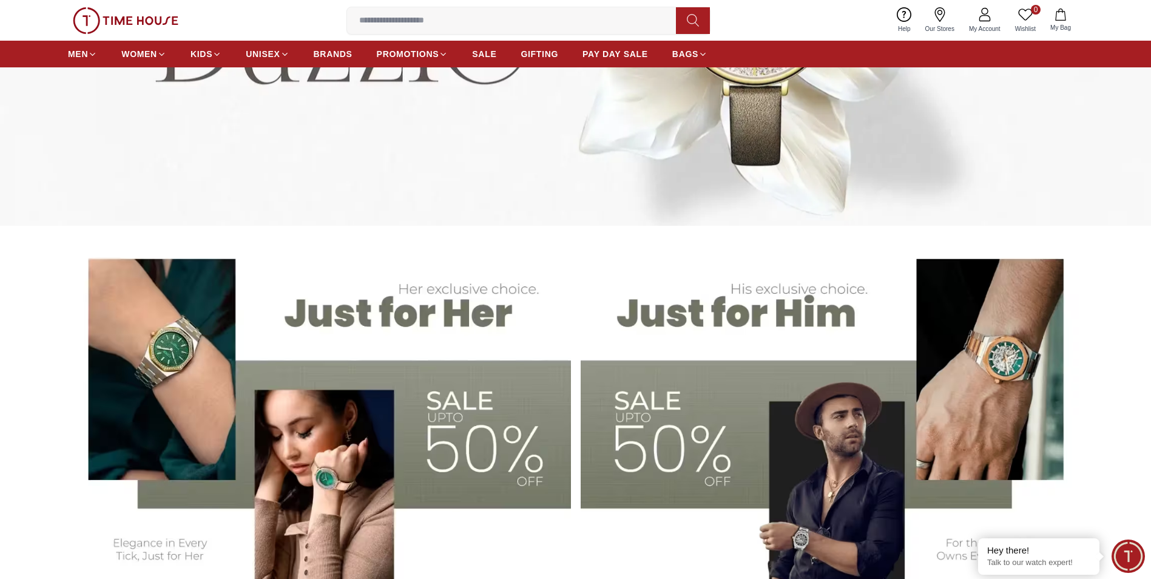
scroll to position [303, 0]
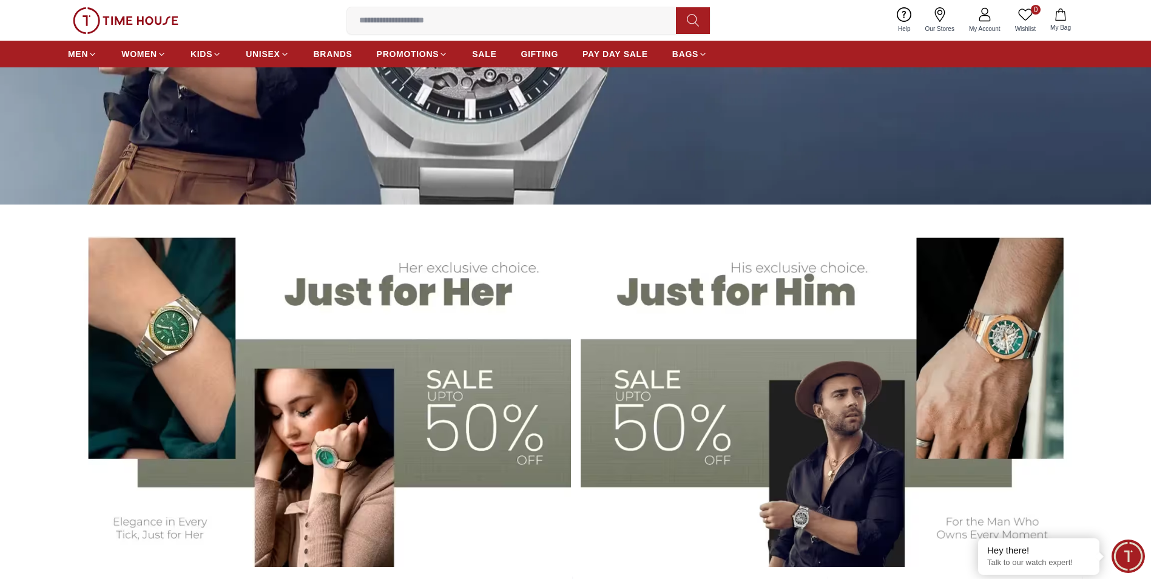
click at [695, 407] on img at bounding box center [832, 392] width 503 height 350
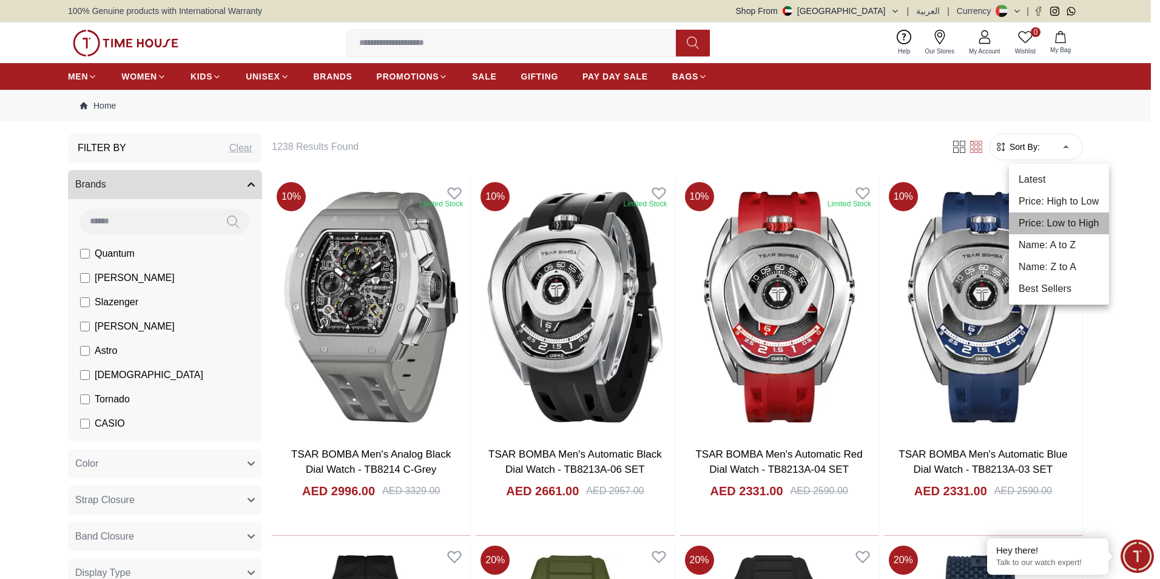
click at [1053, 223] on li "Price: Low to High" at bounding box center [1059, 223] width 100 height 22
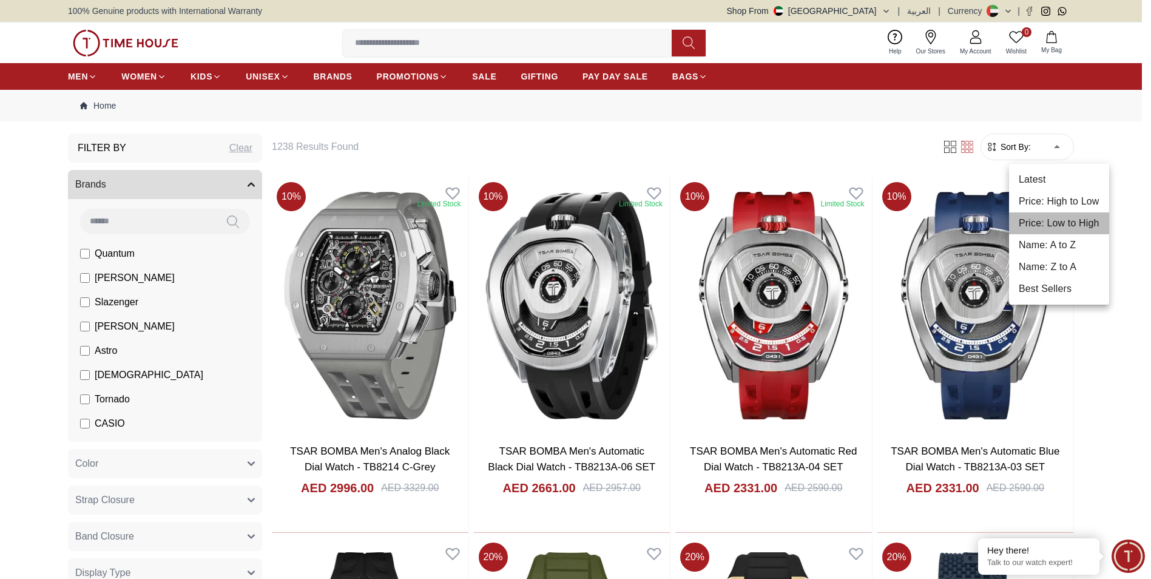
type input "*"
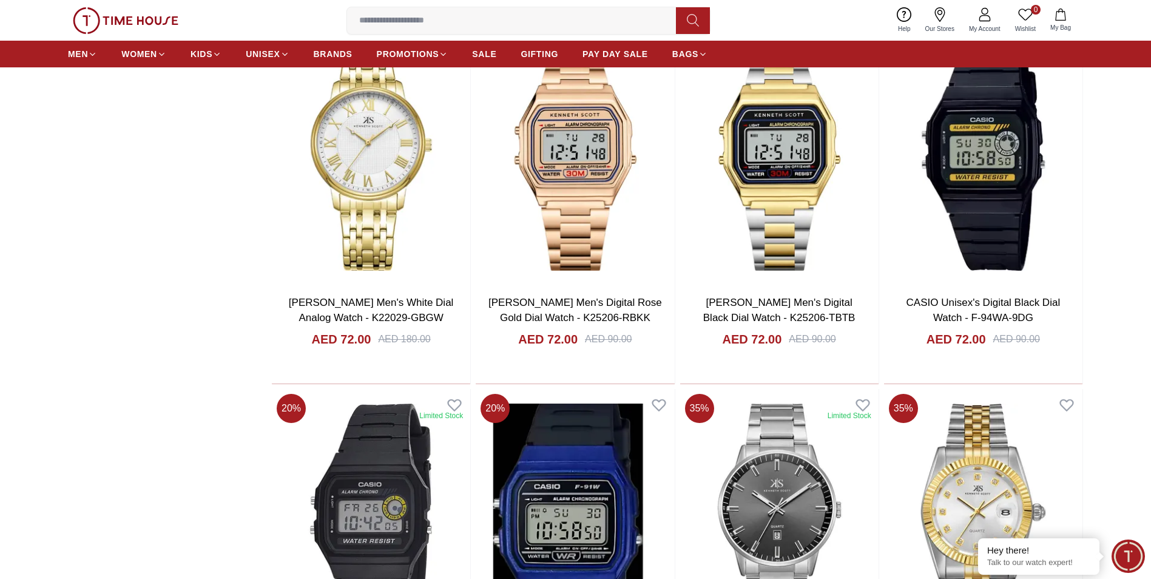
scroll to position [1456, 0]
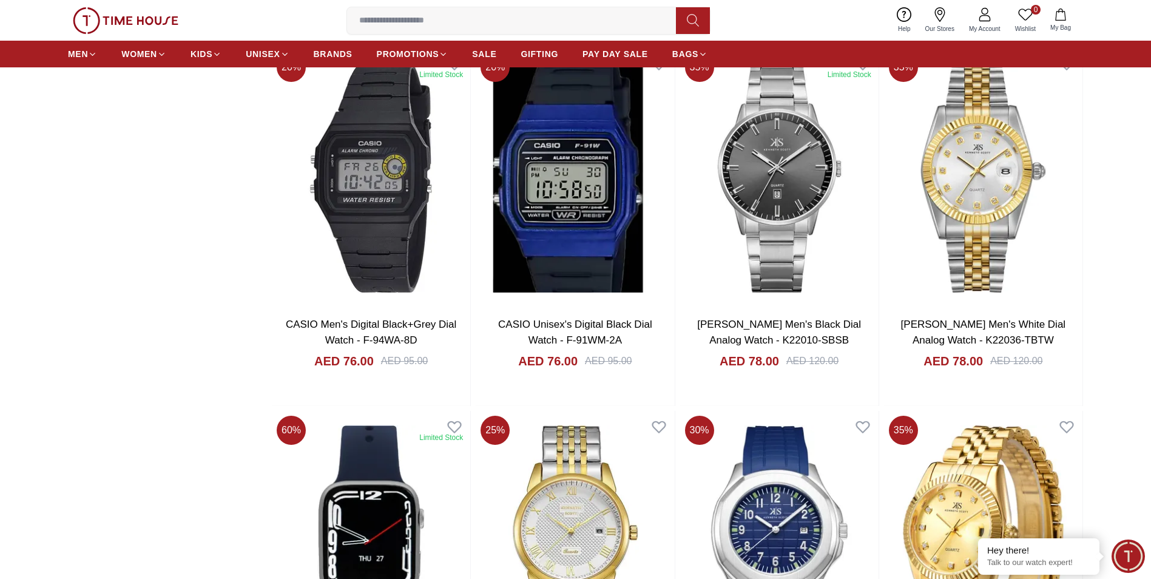
scroll to position [1578, 0]
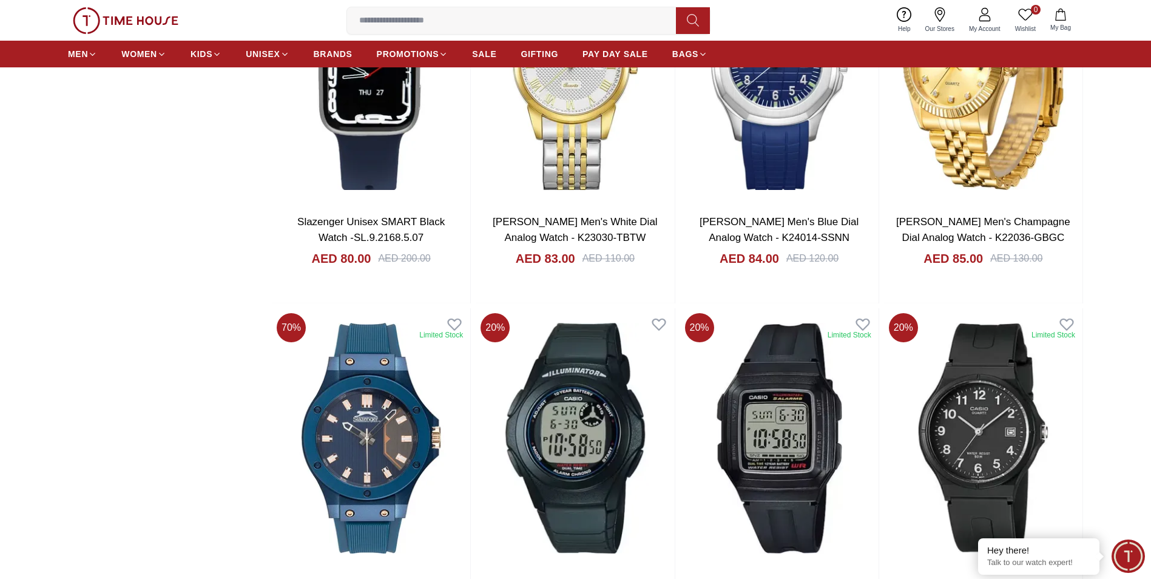
scroll to position [2124, 0]
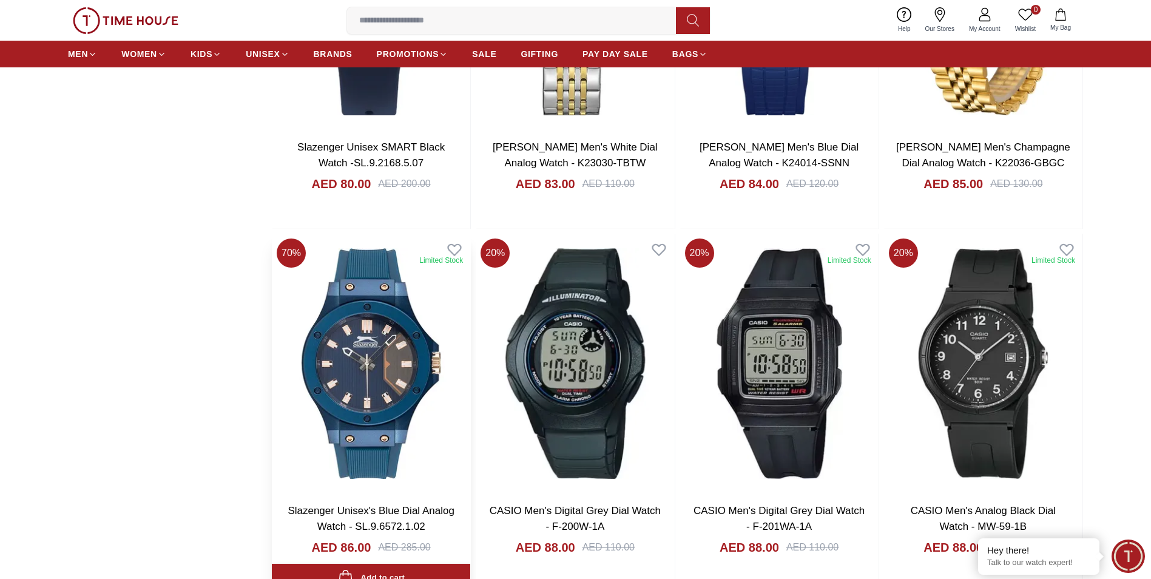
click at [377, 519] on h3 "Slazenger Unisex's Blue Dial Analog Watch - SL.9.6572.1.02" at bounding box center [371, 518] width 174 height 31
click at [367, 362] on img at bounding box center [371, 364] width 198 height 260
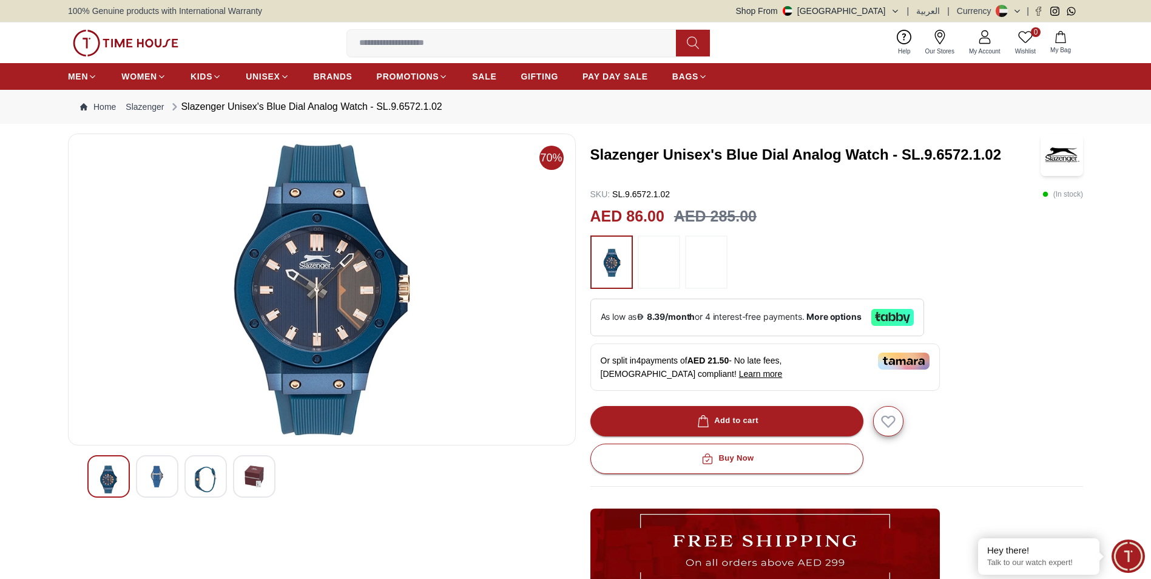
click at [158, 477] on img at bounding box center [157, 476] width 22 height 22
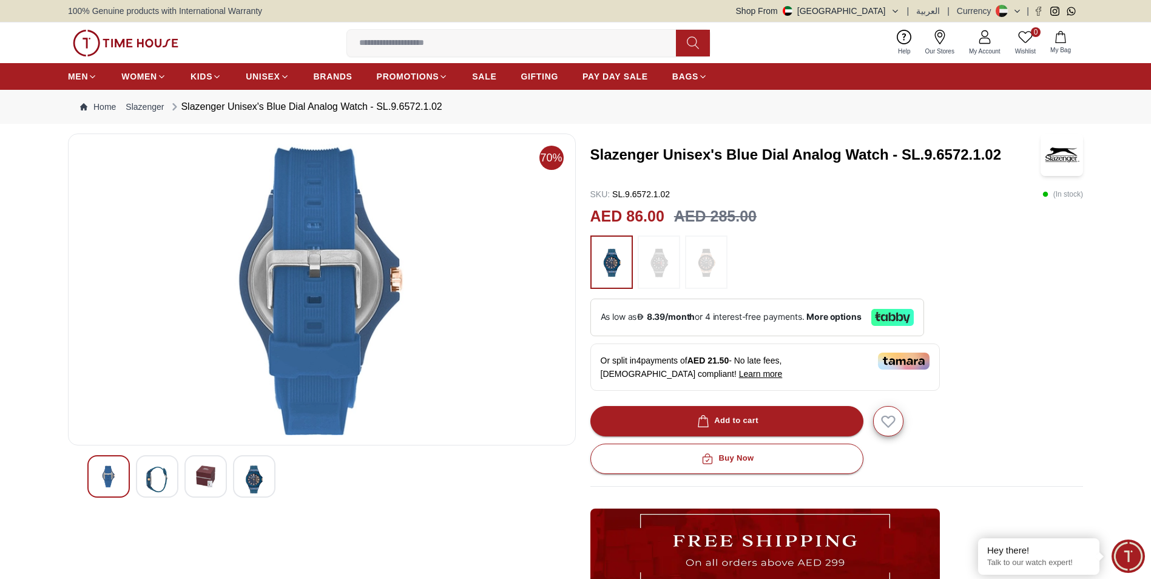
click at [203, 479] on img at bounding box center [206, 476] width 22 height 22
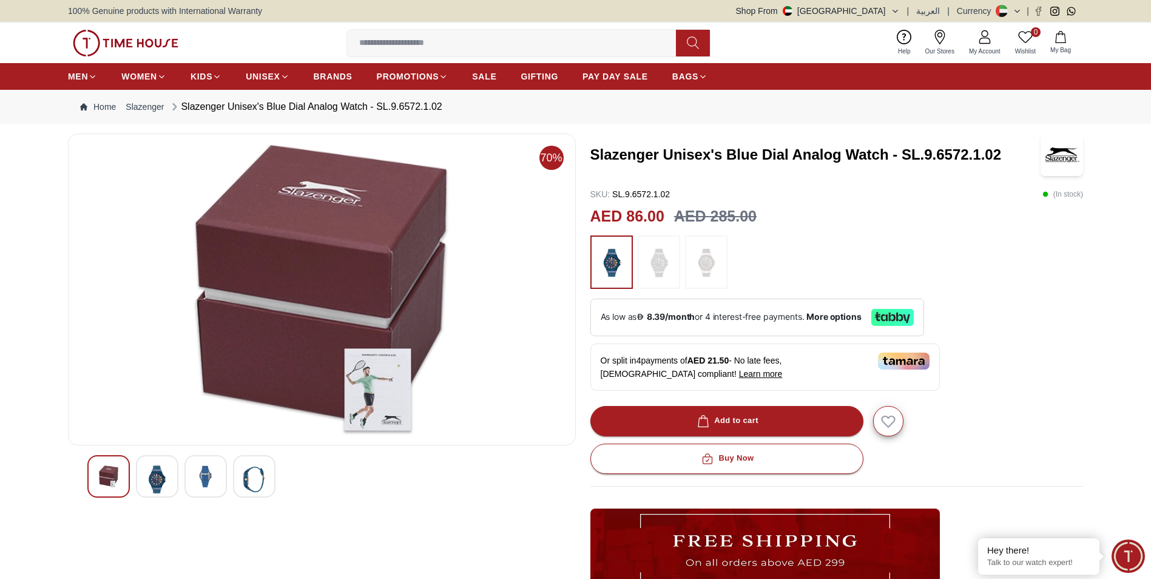
click at [253, 480] on img at bounding box center [254, 479] width 22 height 28
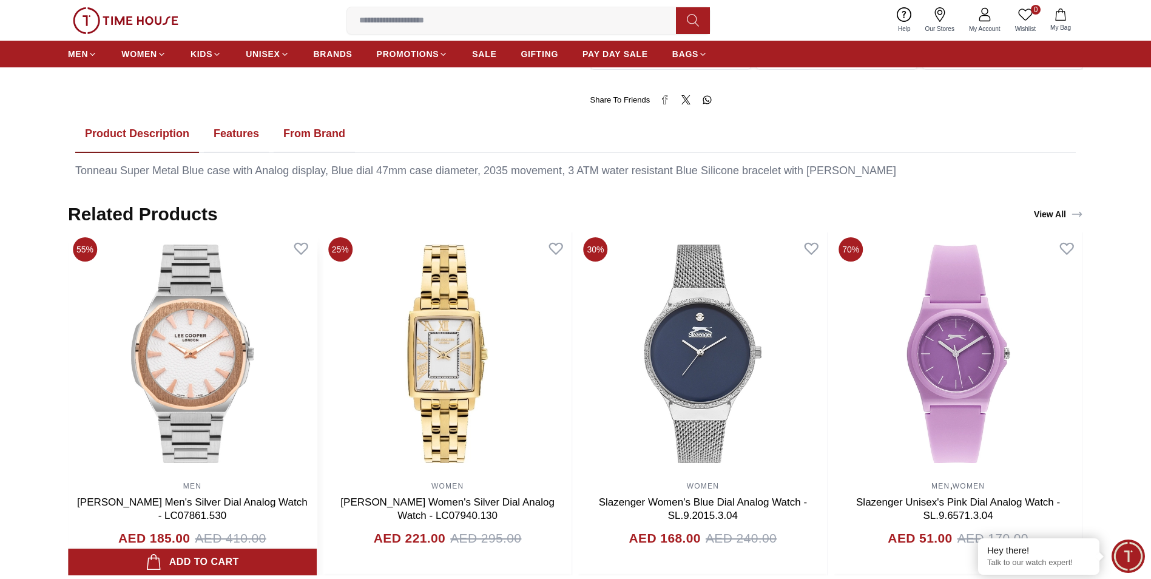
scroll to position [668, 0]
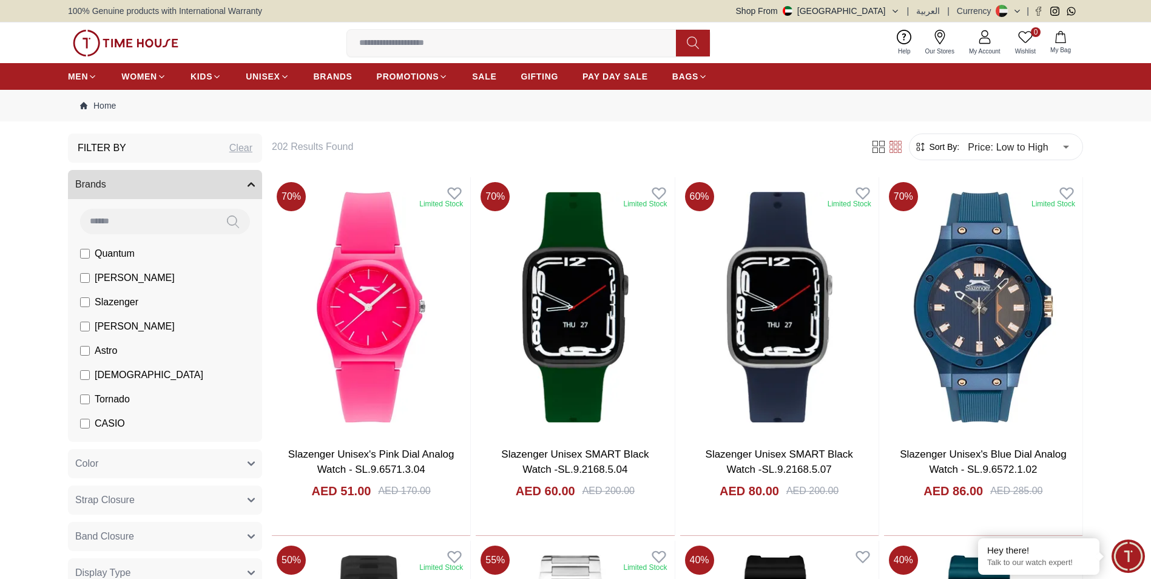
click at [90, 275] on label "[PERSON_NAME]" at bounding box center [127, 278] width 95 height 15
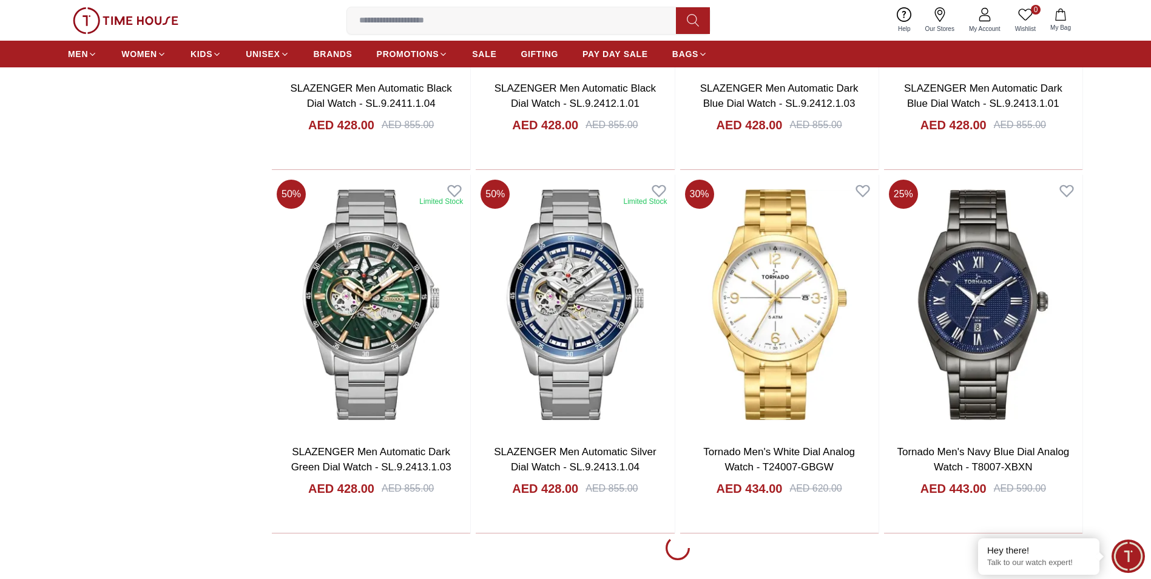
scroll to position [3277, 0]
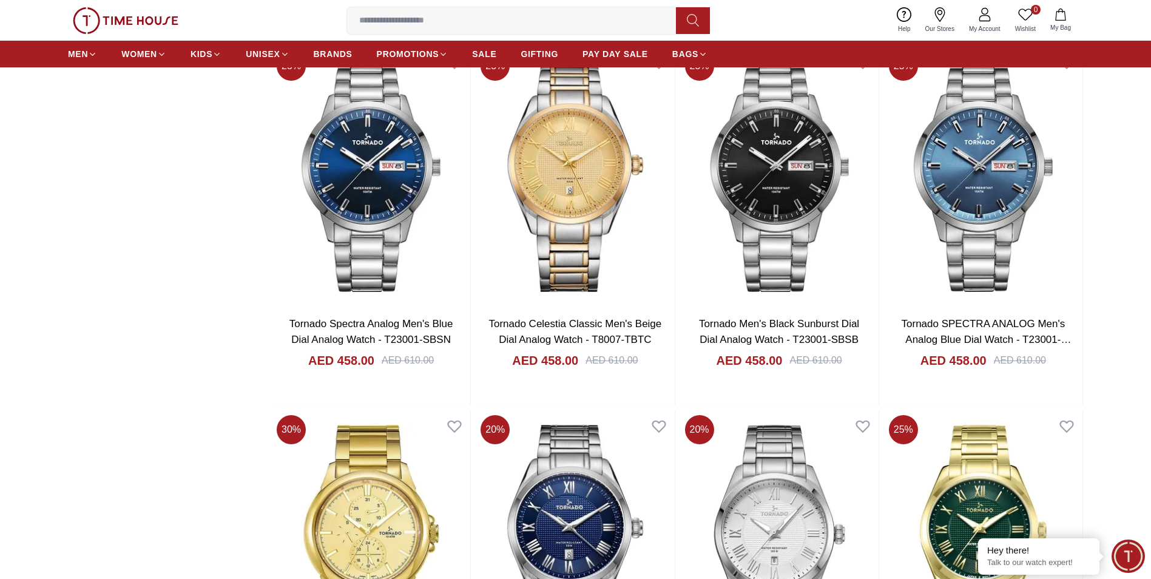
scroll to position [5037, 0]
